Goal: Transaction & Acquisition: Purchase product/service

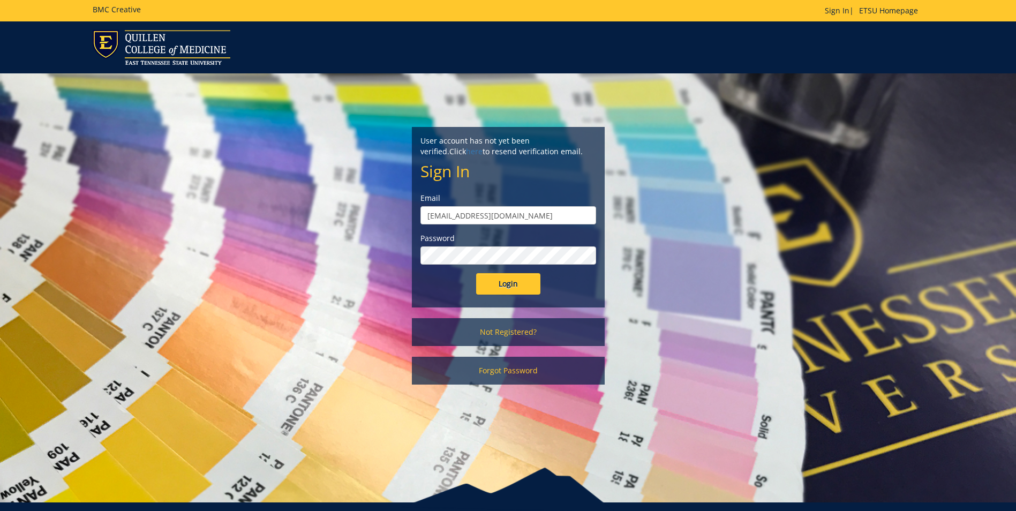
click at [476, 273] on input "Login" at bounding box center [508, 283] width 64 height 21
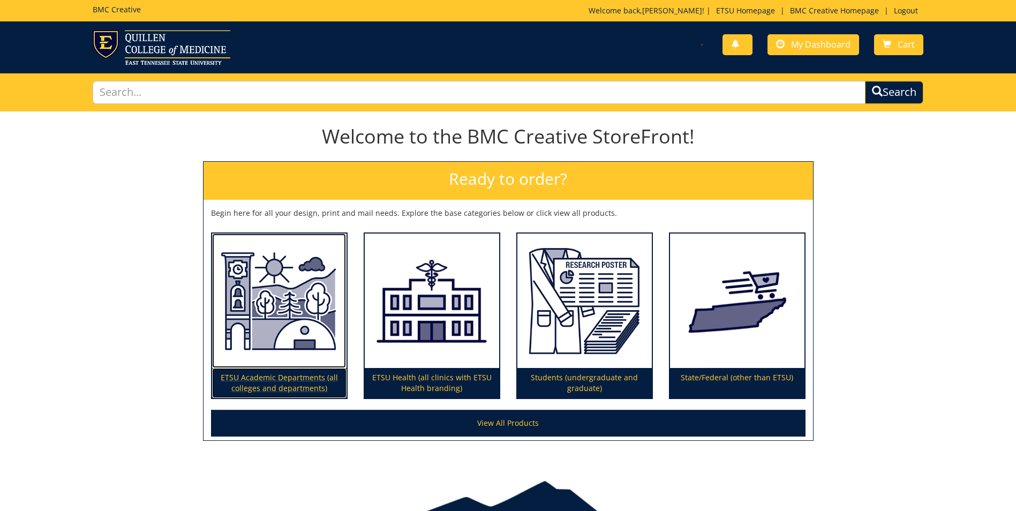
click at [301, 330] on img at bounding box center [279, 300] width 134 height 135
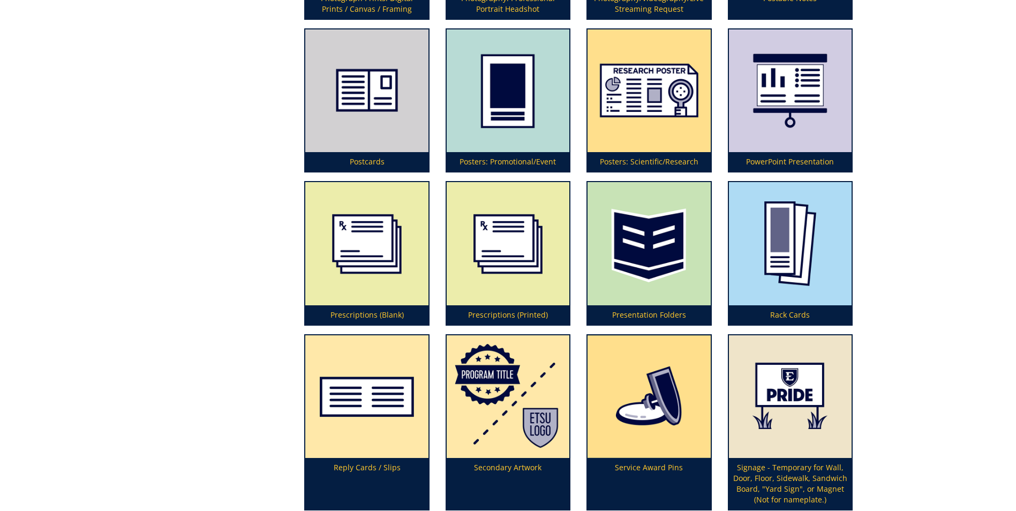
scroll to position [2838, 0]
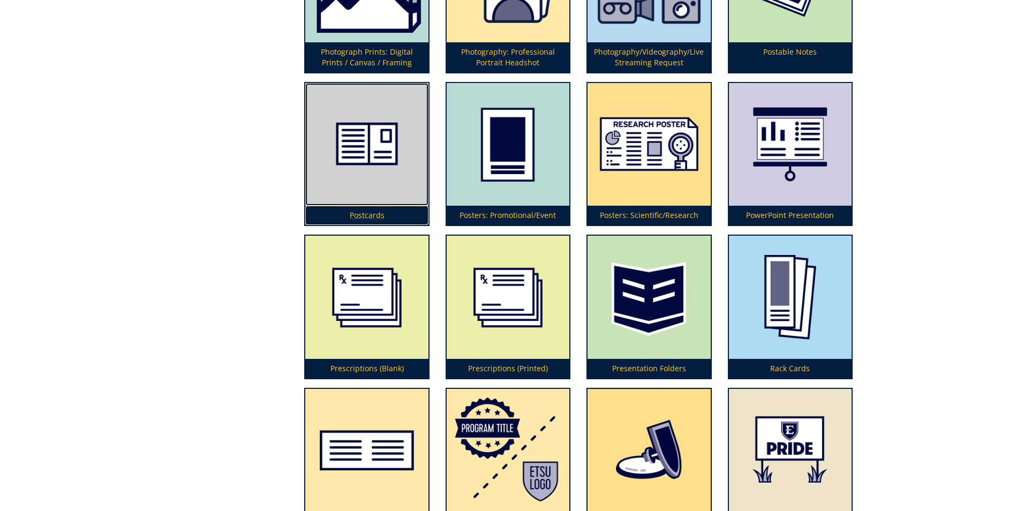
click at [360, 149] on img at bounding box center [366, 144] width 123 height 123
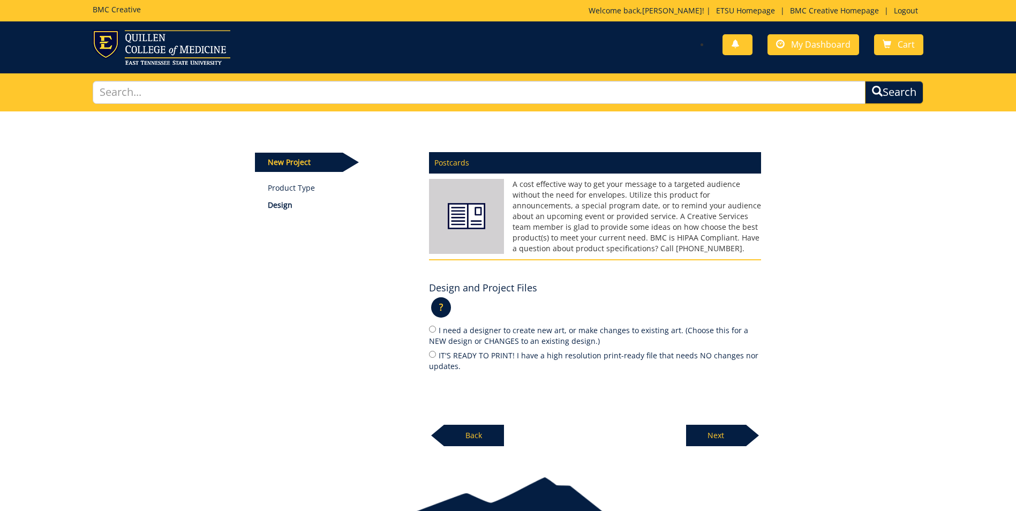
click at [436, 356] on label "IT'S READY TO PRINT! I have a high resolution print-ready file that needs NO ch…" at bounding box center [595, 360] width 332 height 22
click at [436, 356] on input "IT'S READY TO PRINT! I have a high resolution print-ready file that needs NO ch…" at bounding box center [432, 354] width 7 height 7
radio input "true"
click at [712, 444] on p "Next" at bounding box center [716, 435] width 60 height 21
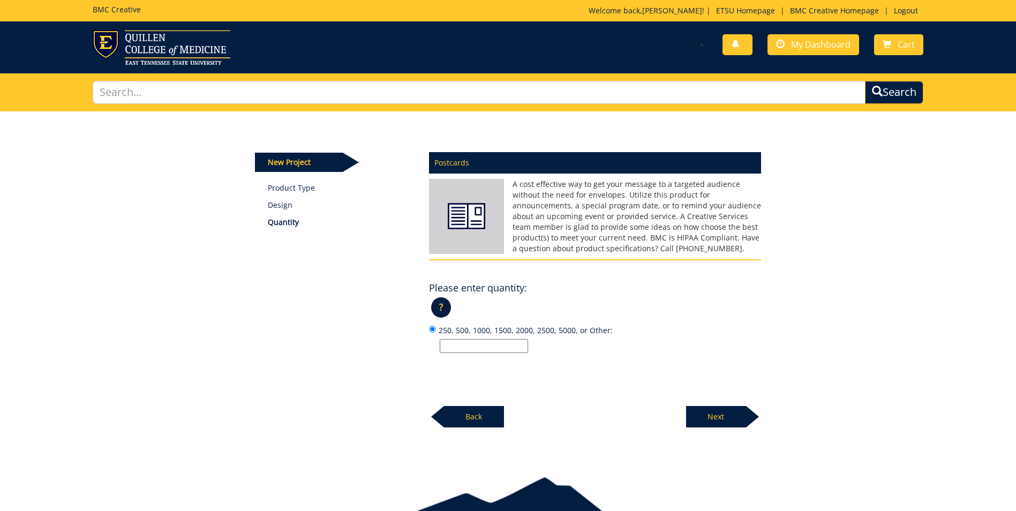
click at [484, 345] on input "250, 500, 1000, 1500, 2000, 2500, 5000, or Other:" at bounding box center [484, 346] width 88 height 14
type input "250"
click at [710, 419] on p "Next" at bounding box center [716, 416] width 60 height 21
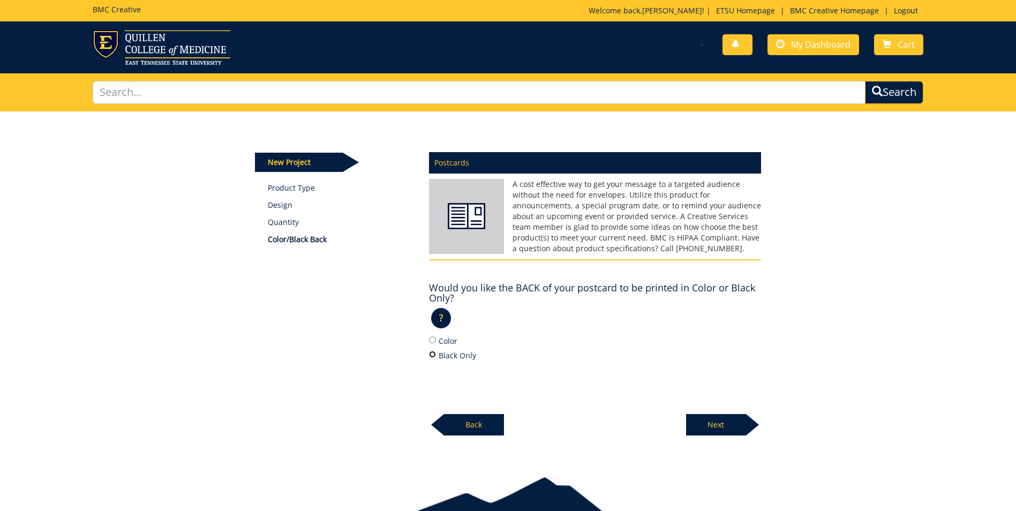
click at [431, 354] on input "Black Only" at bounding box center [432, 354] width 7 height 7
radio input "true"
click at [699, 426] on p "Next" at bounding box center [716, 424] width 60 height 21
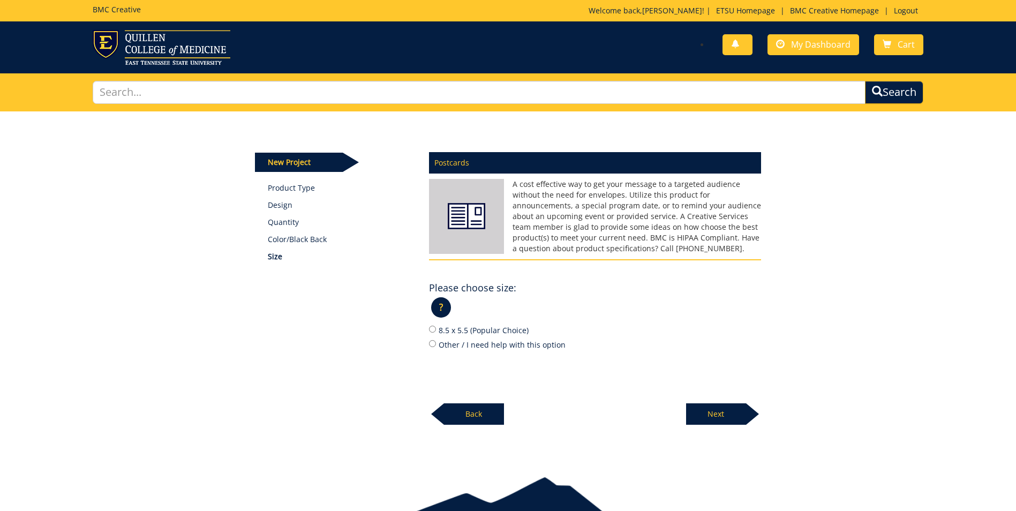
click at [441, 310] on p "?" at bounding box center [441, 307] width 20 height 20
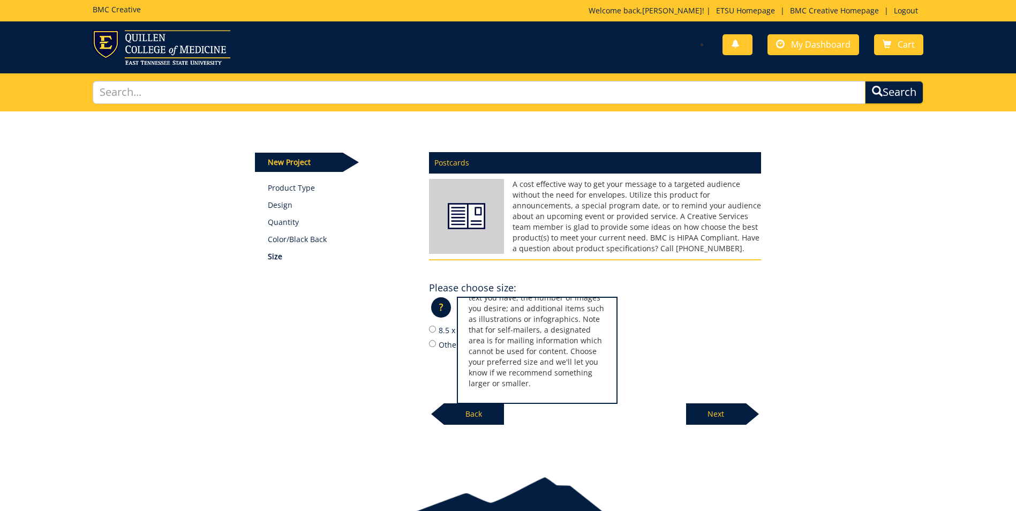
scroll to position [109, 0]
click at [427, 342] on div "Postcards A cost effective way to get your message to a targeted audience witho…" at bounding box center [595, 286] width 348 height 280
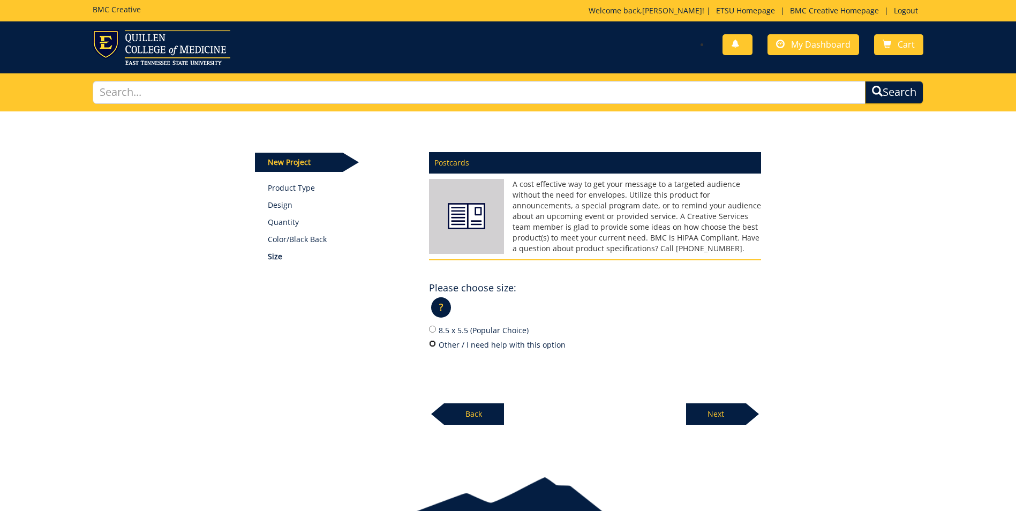
click at [430, 344] on input "Other / I need help with this option" at bounding box center [432, 343] width 7 height 7
radio input "true"
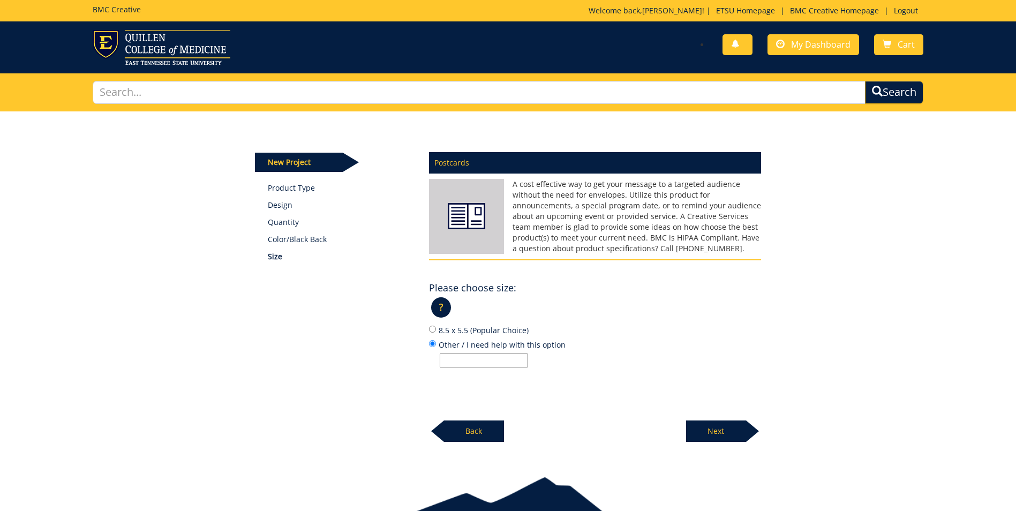
click at [456, 360] on input "Other / I need help with this option" at bounding box center [484, 360] width 88 height 14
type input "7 x 5"
click at [695, 437] on p "Next" at bounding box center [716, 430] width 60 height 21
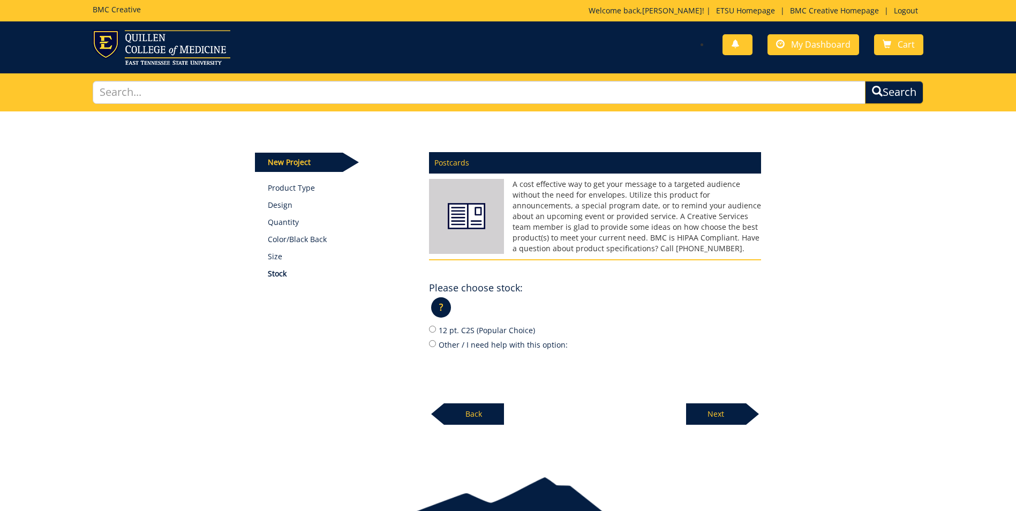
click at [442, 310] on p "?" at bounding box center [441, 307] width 20 height 20
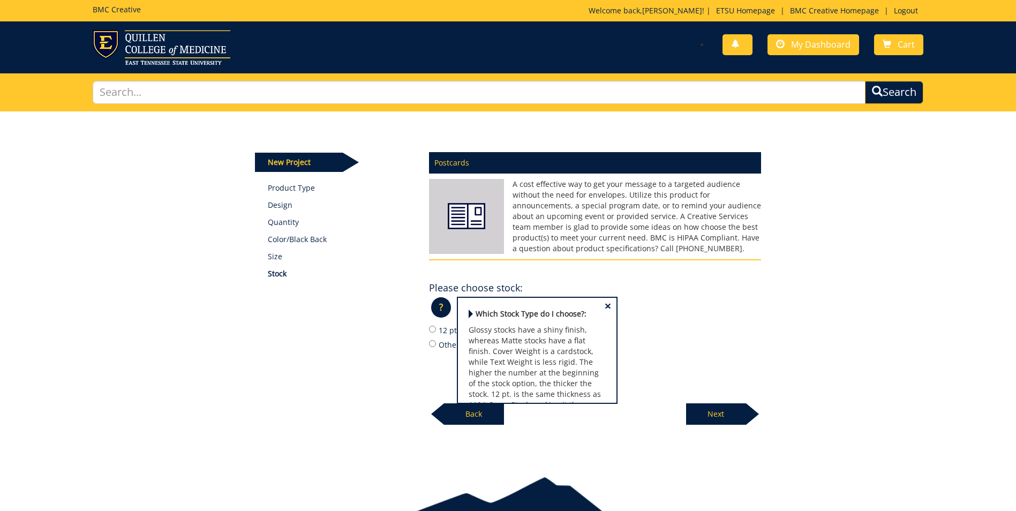
scroll to position [54, 0]
click at [432, 345] on input "Other / I need help with this option:" at bounding box center [432, 343] width 7 height 7
radio input "true"
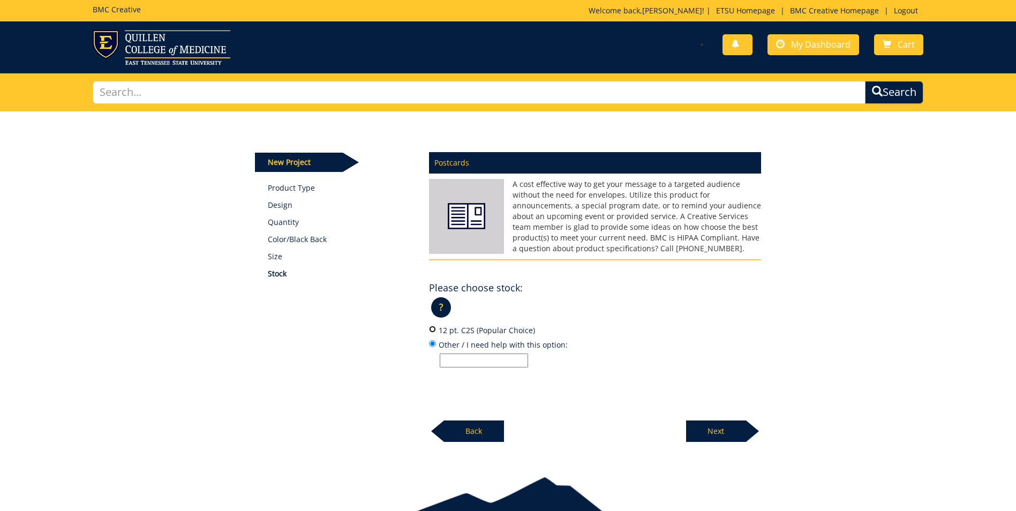
click at [432, 329] on input "12 pt. C2S (Popular Choice)" at bounding box center [432, 329] width 7 height 7
radio input "true"
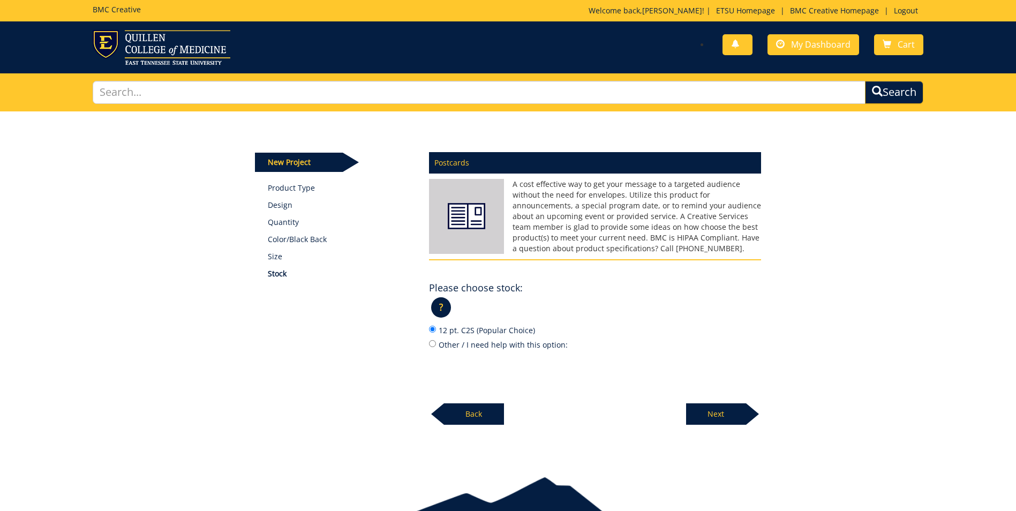
click at [440, 301] on p "?" at bounding box center [441, 307] width 20 height 20
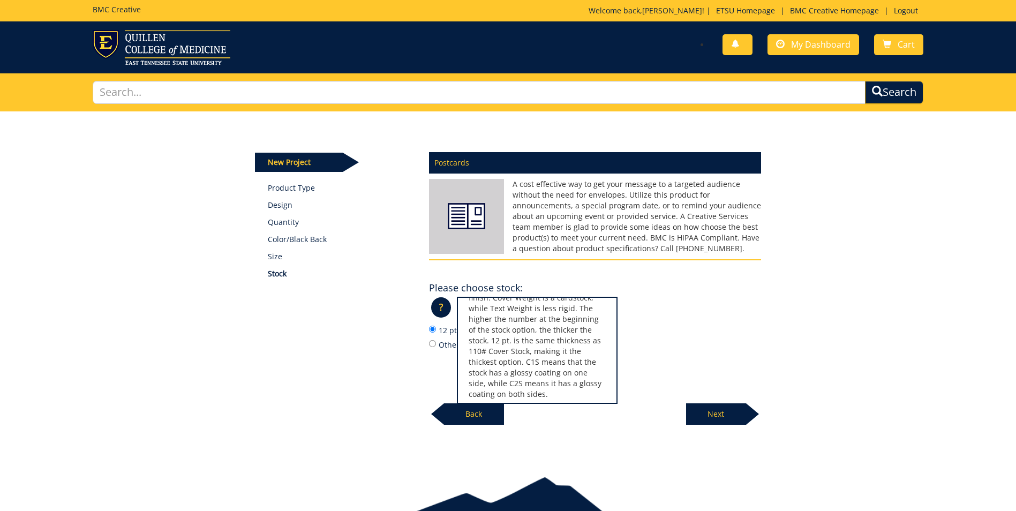
click at [440, 342] on label "Other / I need help with this option:" at bounding box center [595, 344] width 332 height 12
click at [436, 342] on input "Other / I need help with this option:" at bounding box center [432, 343] width 7 height 7
radio input "true"
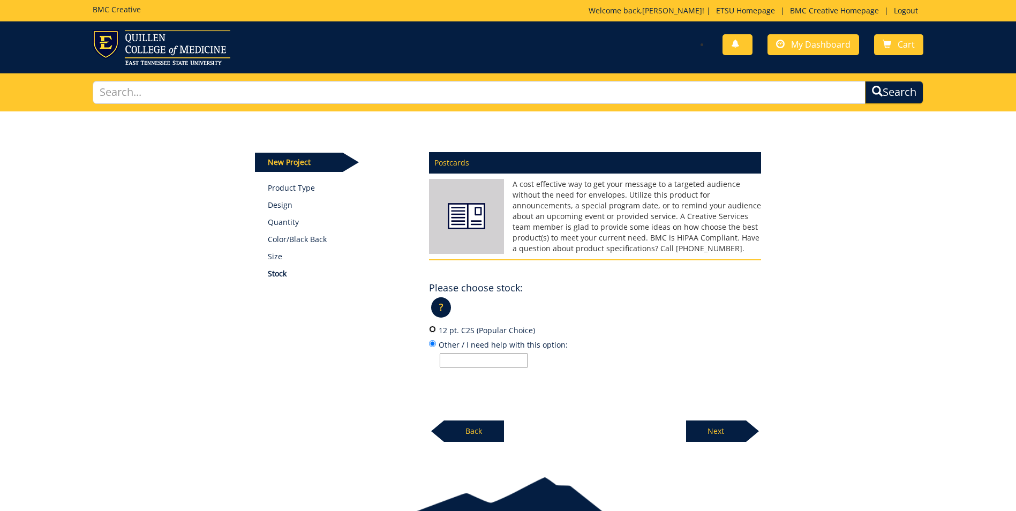
click at [432, 327] on input "12 pt. C2S (Popular Choice)" at bounding box center [432, 329] width 7 height 7
radio input "true"
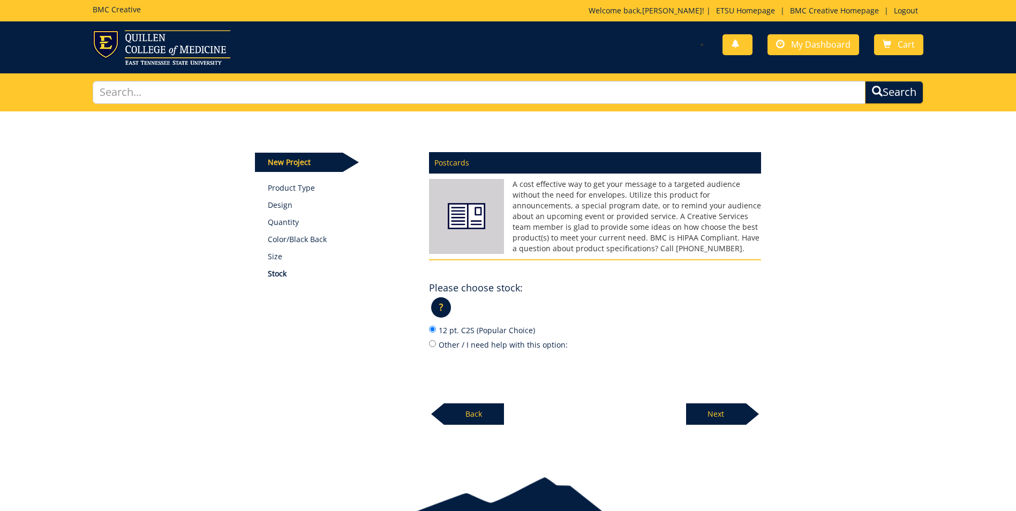
click at [441, 308] on p "?" at bounding box center [441, 307] width 20 height 20
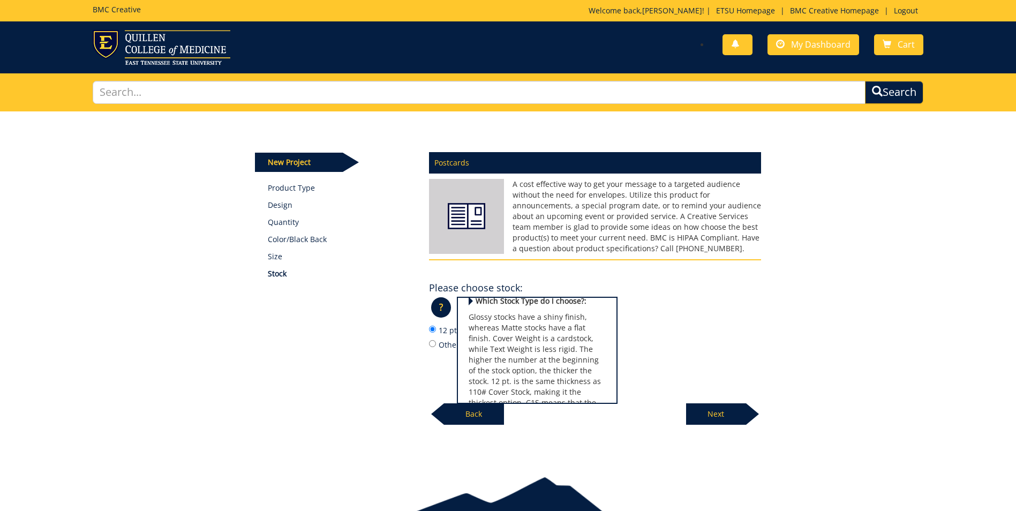
scroll to position [66, 0]
click at [440, 332] on label "12 pt. C2S (Popular Choice)" at bounding box center [595, 330] width 332 height 12
click at [436, 332] on input "12 pt. C2S (Popular Choice)" at bounding box center [432, 329] width 7 height 7
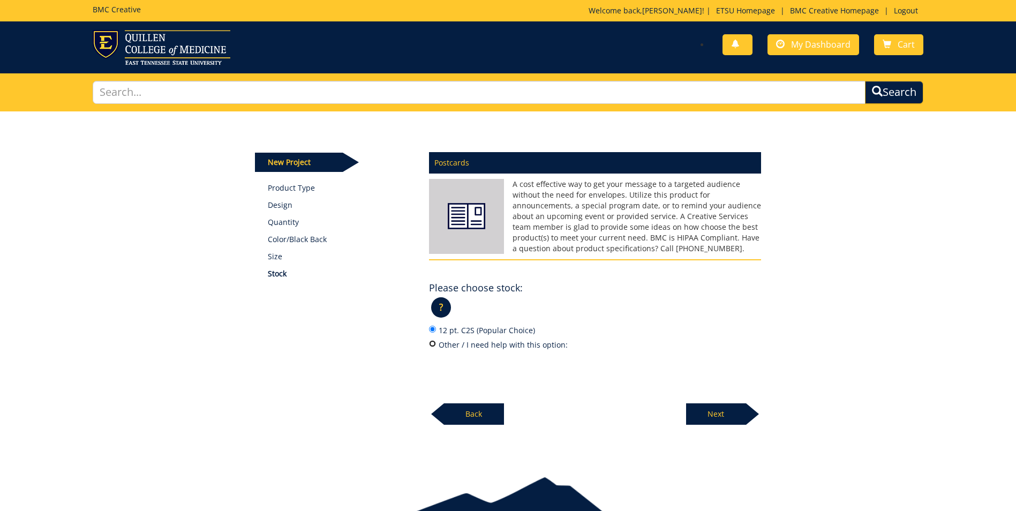
click at [434, 342] on input "Other / I need help with this option:" at bounding box center [432, 343] width 7 height 7
radio input "true"
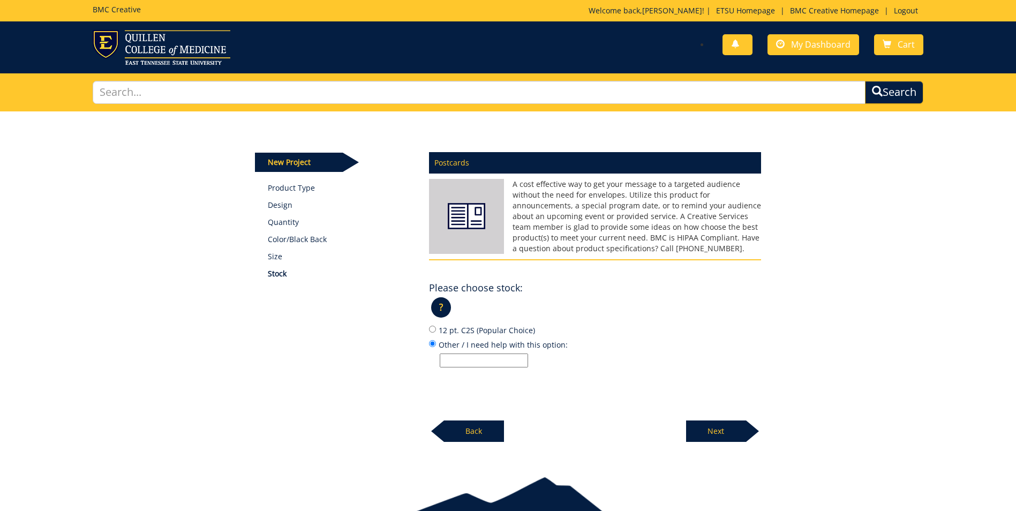
click at [442, 304] on p "?" at bounding box center [441, 307] width 20 height 20
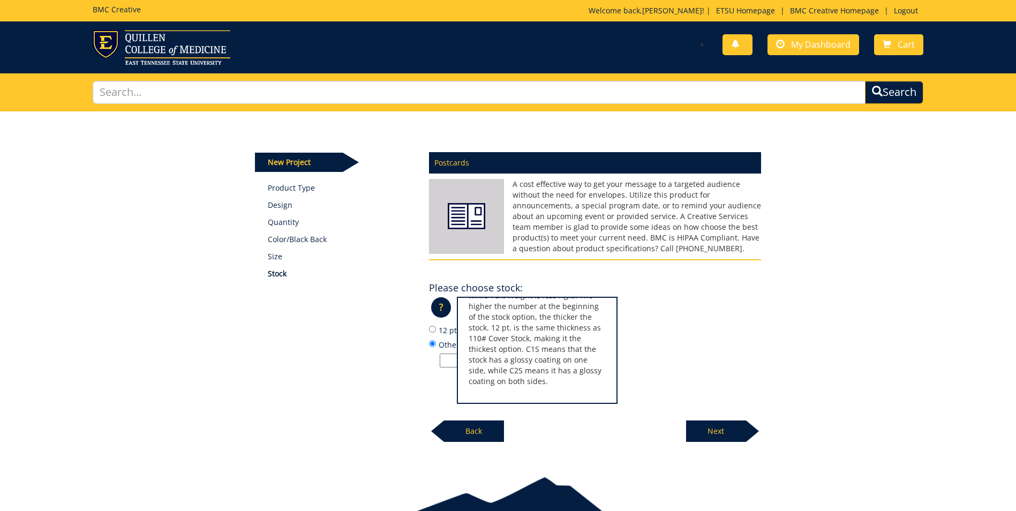
click at [447, 360] on input "Other / I need help with this option:" at bounding box center [484, 360] width 88 height 14
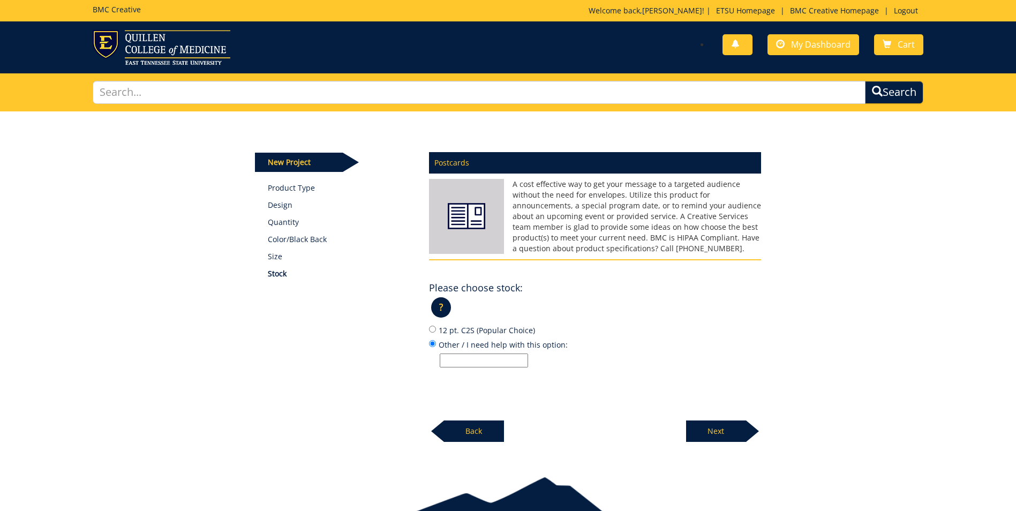
click at [568, 339] on label "Other / I need help with this option:" at bounding box center [595, 352] width 332 height 29
click at [436, 340] on input "Other / I need help with this option:" at bounding box center [432, 343] width 7 height 7
click at [711, 436] on p "Next" at bounding box center [716, 430] width 60 height 21
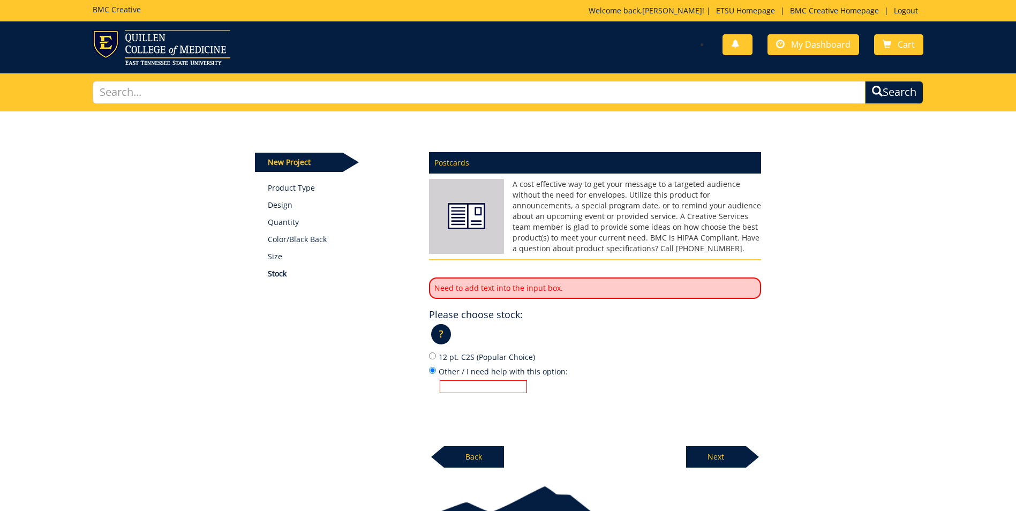
click at [478, 382] on input "Other / I need help with this option:" at bounding box center [483, 386] width 87 height 13
click at [432, 368] on input "Other / I need help with this option:" at bounding box center [432, 370] width 7 height 7
click at [432, 358] on input "12 pt. C2S (Popular Choice)" at bounding box center [432, 355] width 7 height 7
radio input "true"
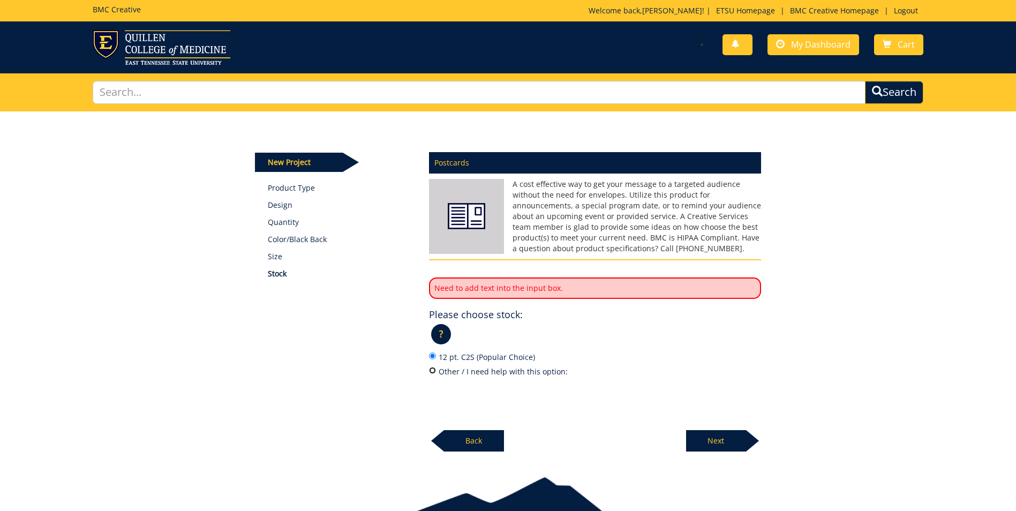
click at [433, 371] on input "Other / I need help with this option:" at bounding box center [432, 370] width 7 height 7
radio input "true"
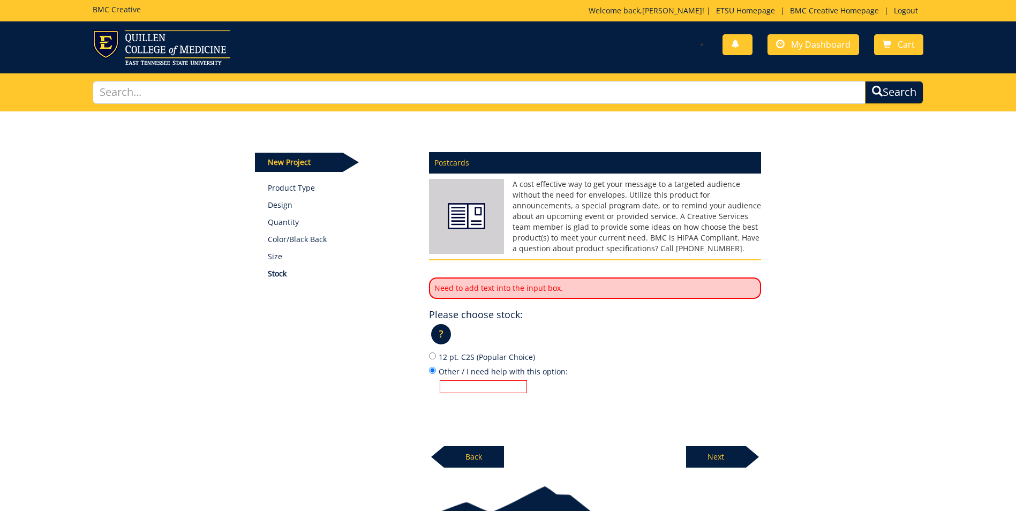
click at [464, 384] on input "Other / I need help with this option:" at bounding box center [483, 386] width 87 height 13
click at [440, 339] on p "?" at bounding box center [441, 334] width 20 height 20
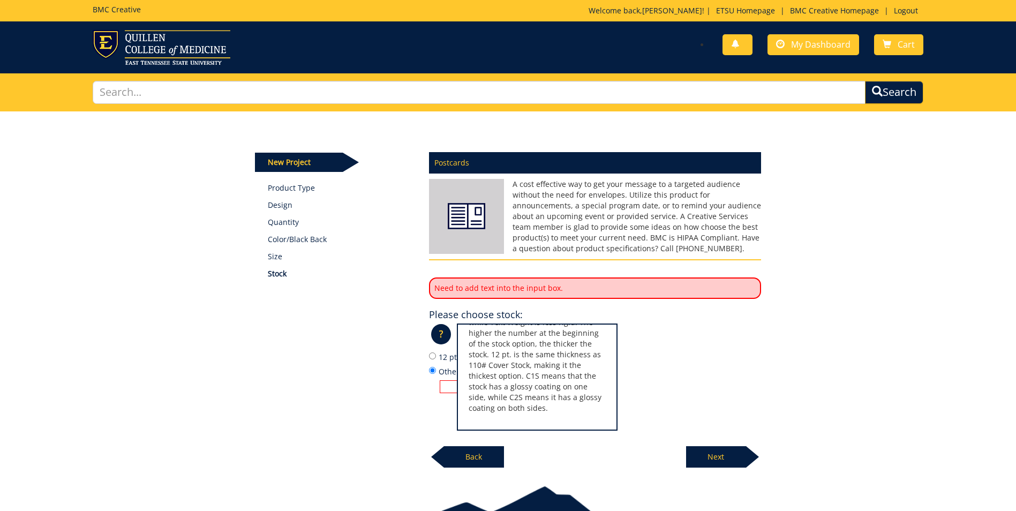
click at [450, 386] on input "Other / I need help with this option:" at bounding box center [483, 386] width 87 height 13
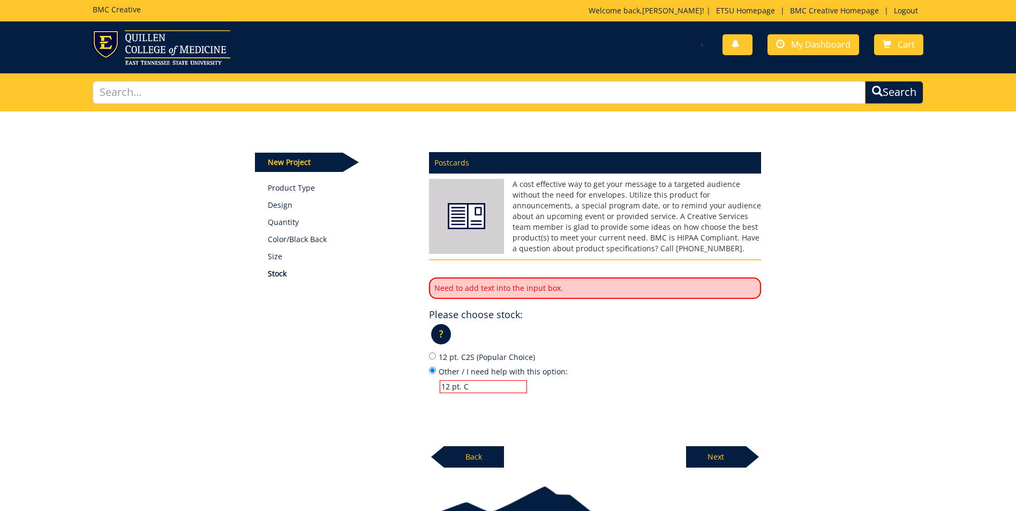
click at [440, 337] on p "?" at bounding box center [441, 334] width 20 height 20
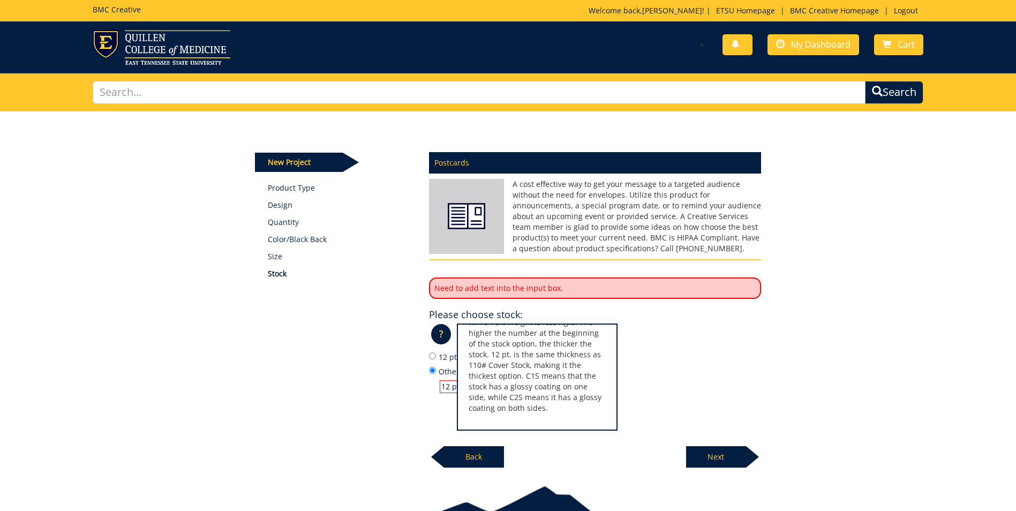
click at [463, 391] on div "× Which Stock Type do I choose?: Glossy stocks have a shiny finish, whereas Mat…" at bounding box center [537, 376] width 161 height 107
click at [450, 386] on input "12 pt. C" at bounding box center [483, 386] width 87 height 13
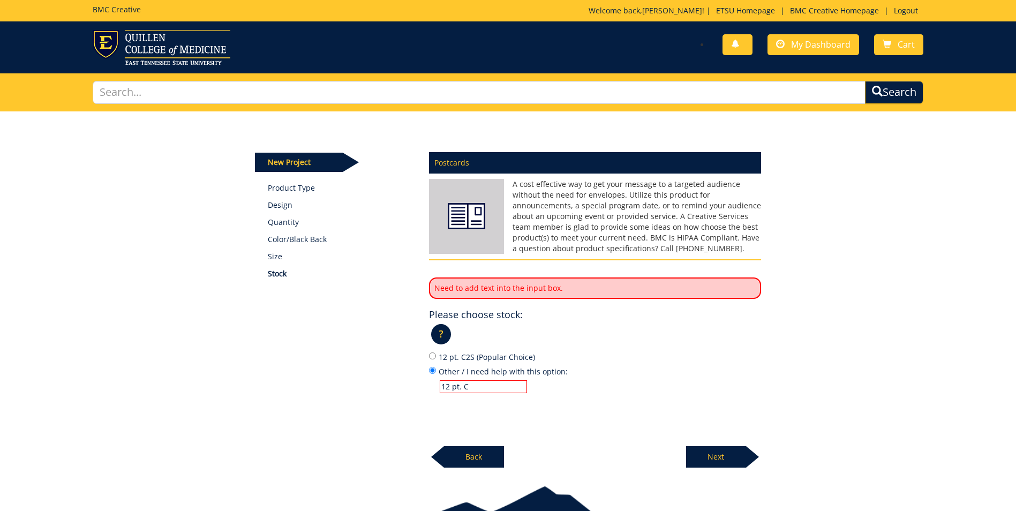
click at [480, 388] on input "12 pt. C" at bounding box center [483, 386] width 87 height 13
type input "12 pt. C1S"
click at [730, 456] on p "Next" at bounding box center [716, 456] width 60 height 21
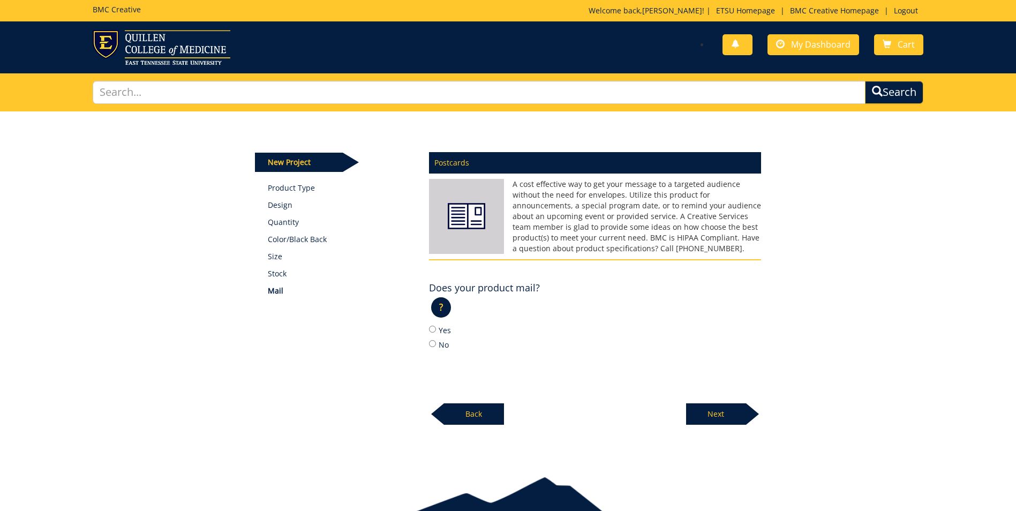
click at [439, 300] on p "?" at bounding box center [441, 307] width 20 height 20
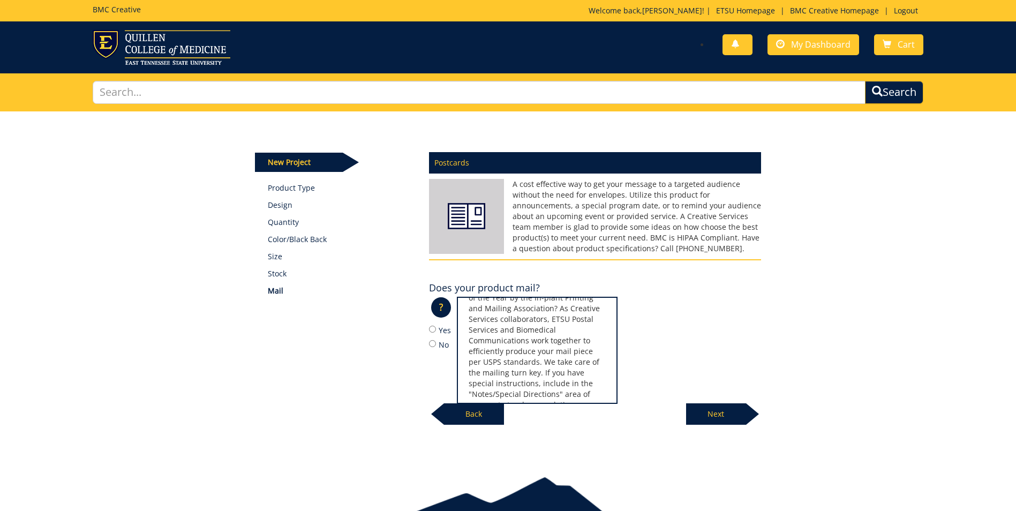
scroll to position [99, 0]
click at [445, 305] on p "?" at bounding box center [441, 307] width 20 height 20
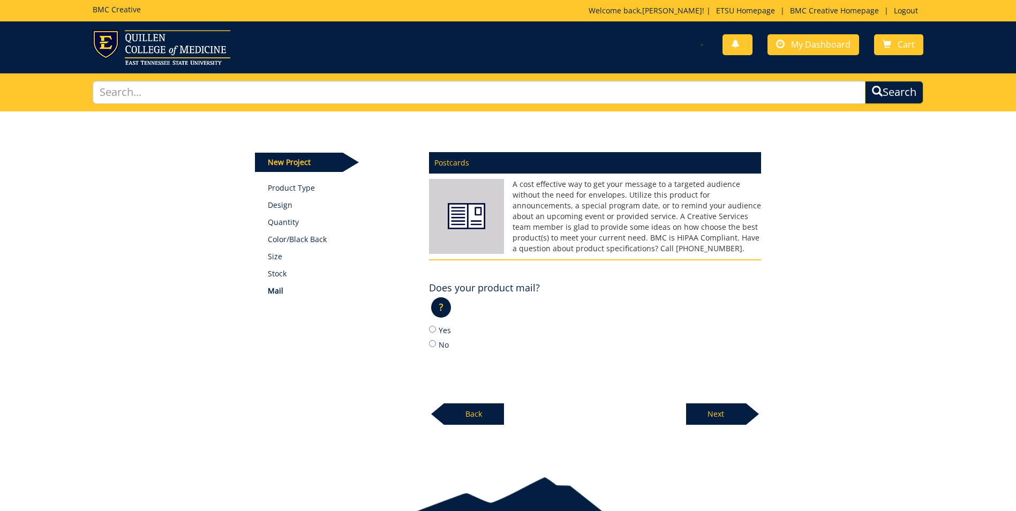
click at [441, 309] on p "?" at bounding box center [441, 307] width 20 height 20
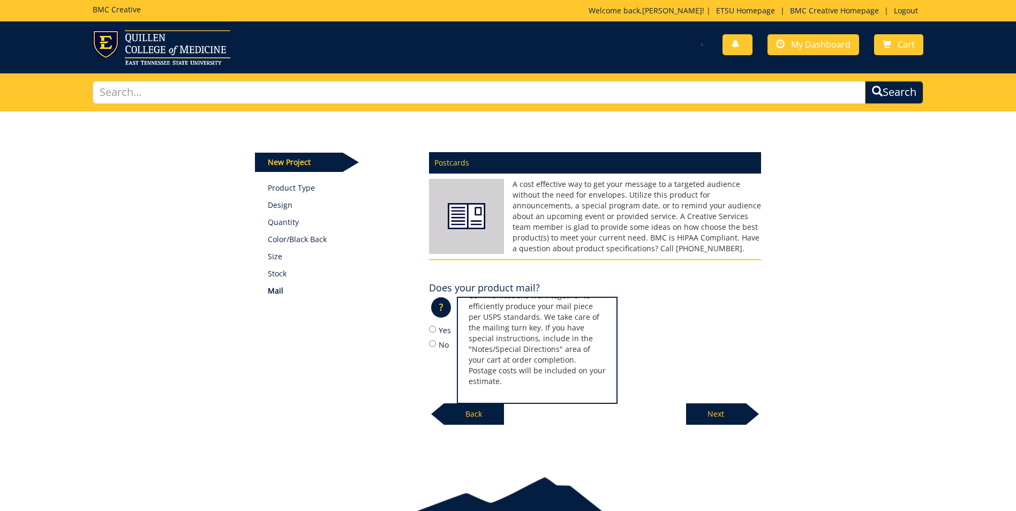
scroll to position [51, 0]
